Goal: Information Seeking & Learning: Learn about a topic

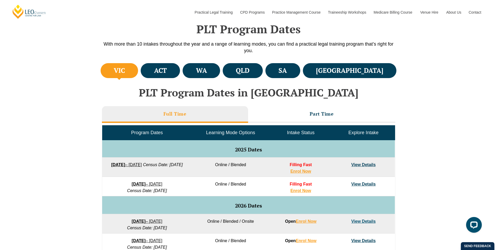
click at [362, 166] on link "View Details" at bounding box center [364, 165] width 24 height 4
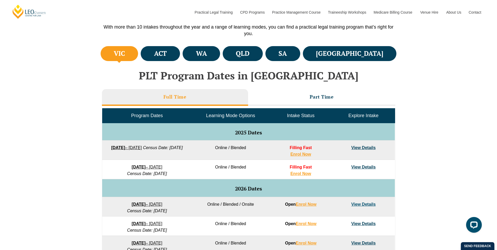
scroll to position [184, 0]
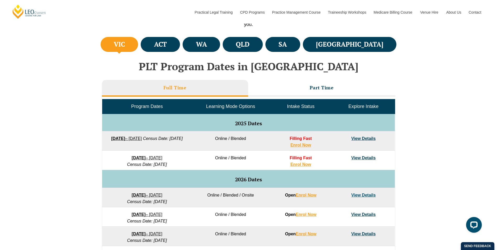
click at [371, 196] on link "View Details" at bounding box center [364, 195] width 24 height 4
